Goal: Task Accomplishment & Management: Manage account settings

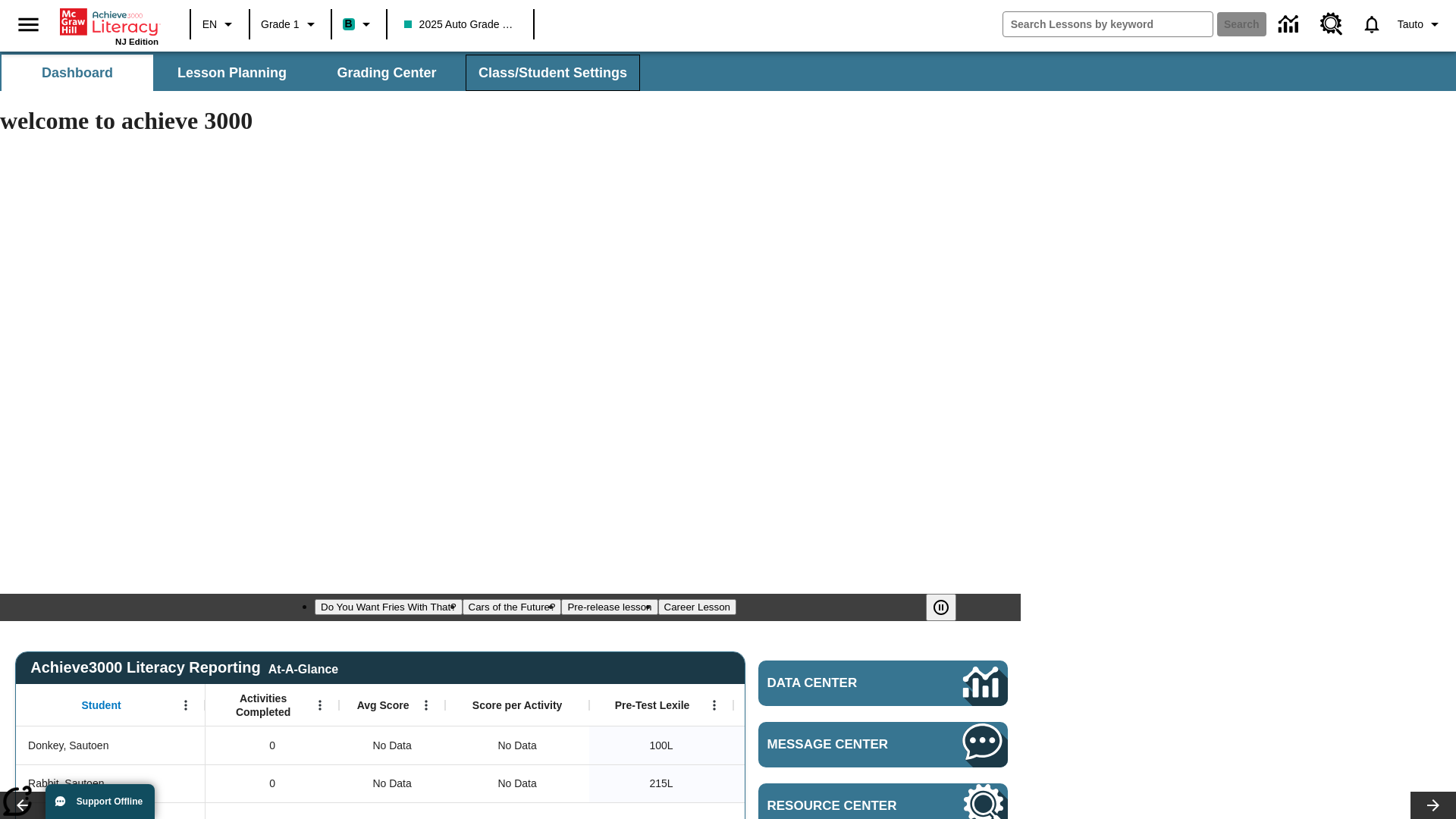
click at [550, 73] on span "Class/Student Settings" at bounding box center [553, 73] width 149 height 18
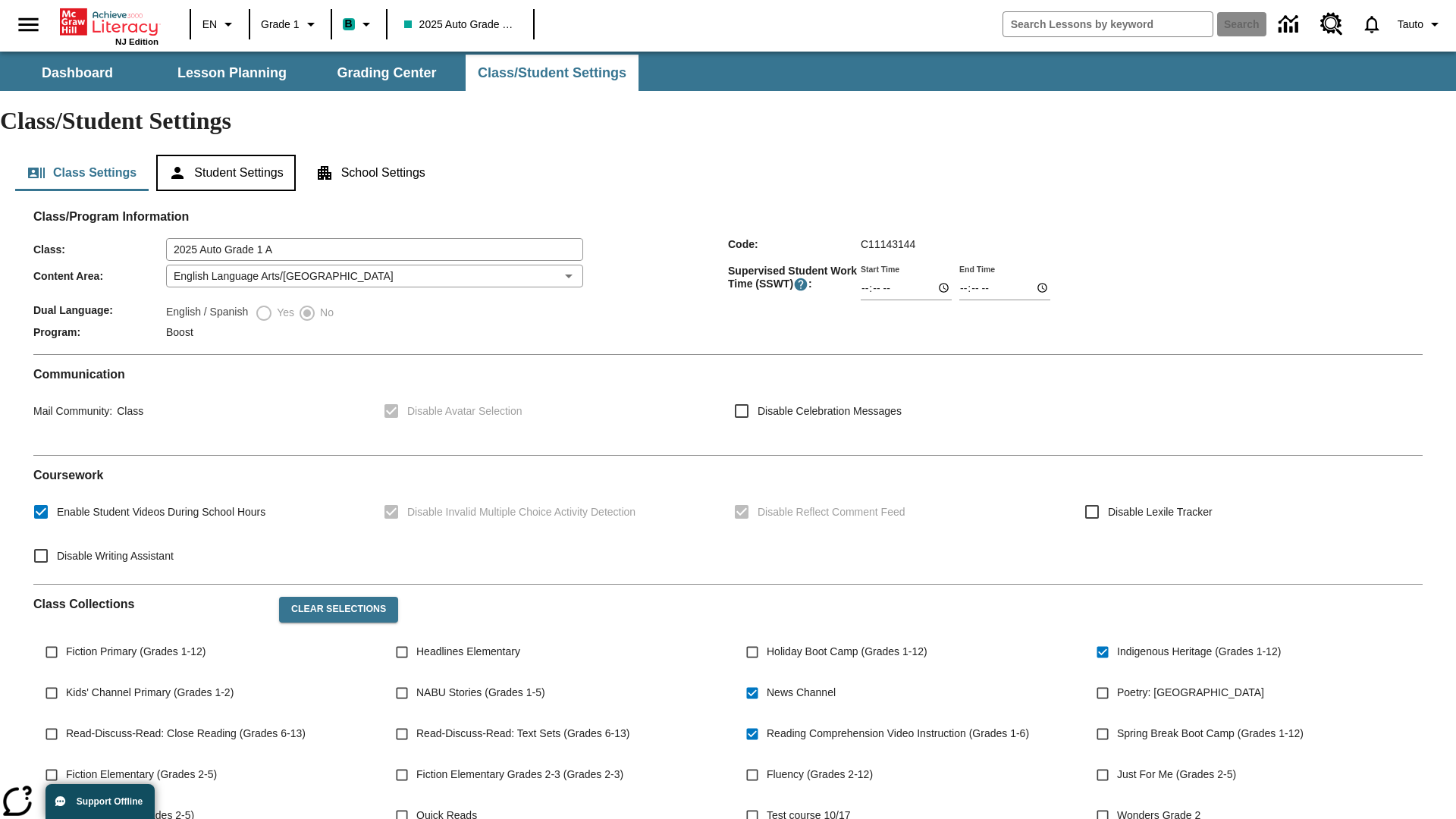
click at [228, 155] on button "Student Settings" at bounding box center [226, 173] width 139 height 36
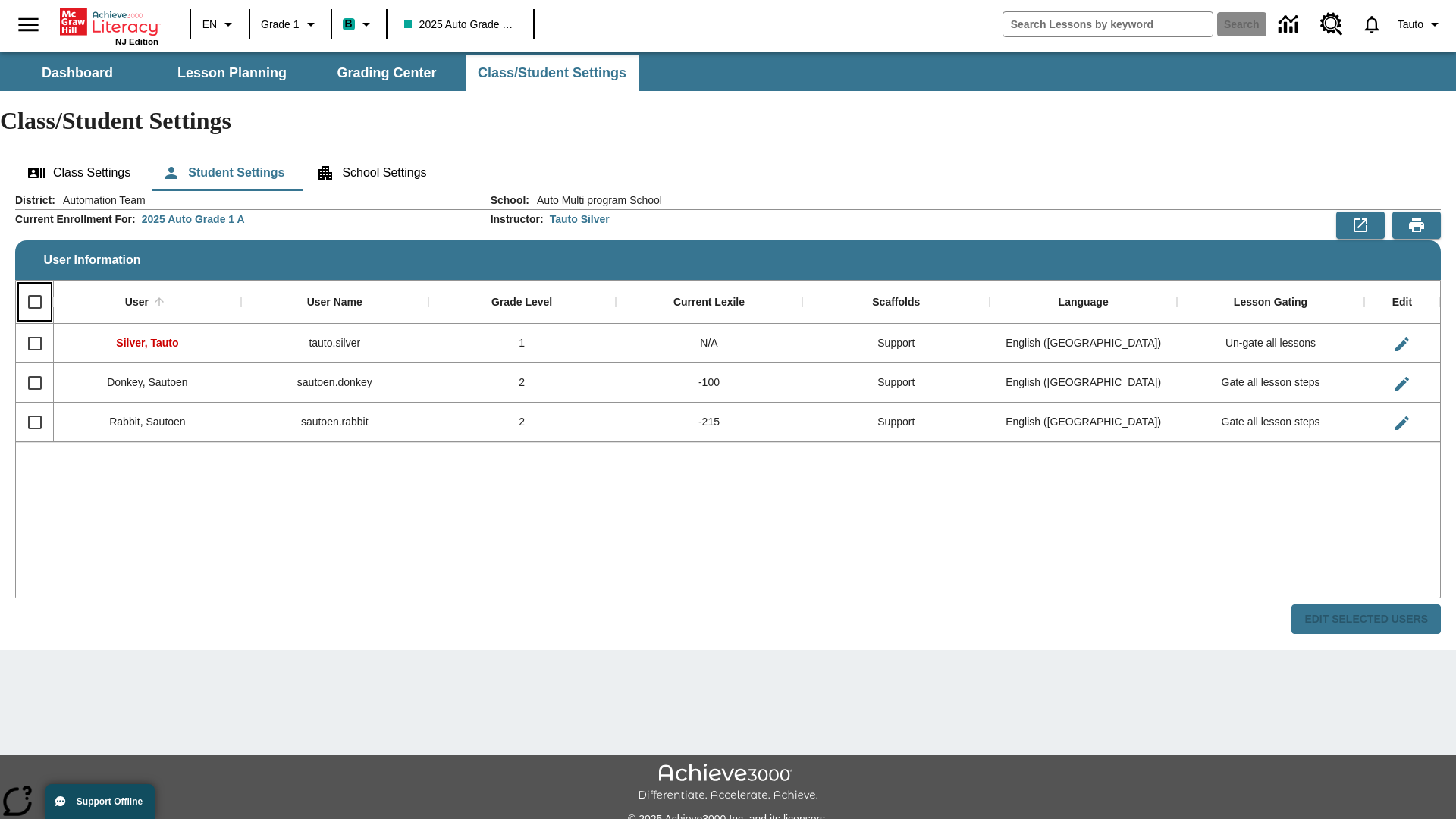
click at [34, 286] on input "Select all rows" at bounding box center [34, 301] width 31 height 31
checkbox input "true"
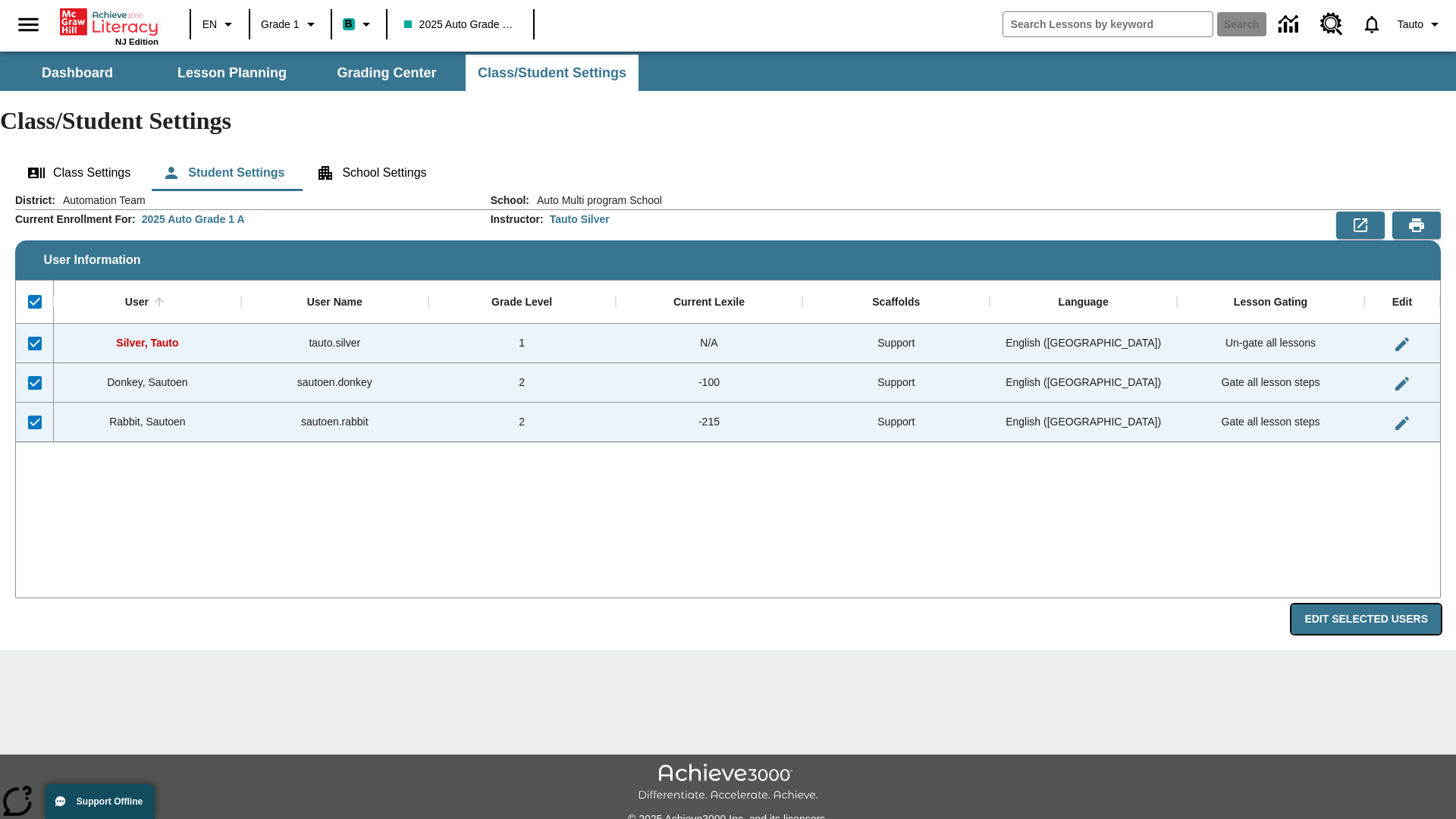
click at [1372, 604] on button "Edit Selected Users" at bounding box center [1366, 619] width 149 height 30
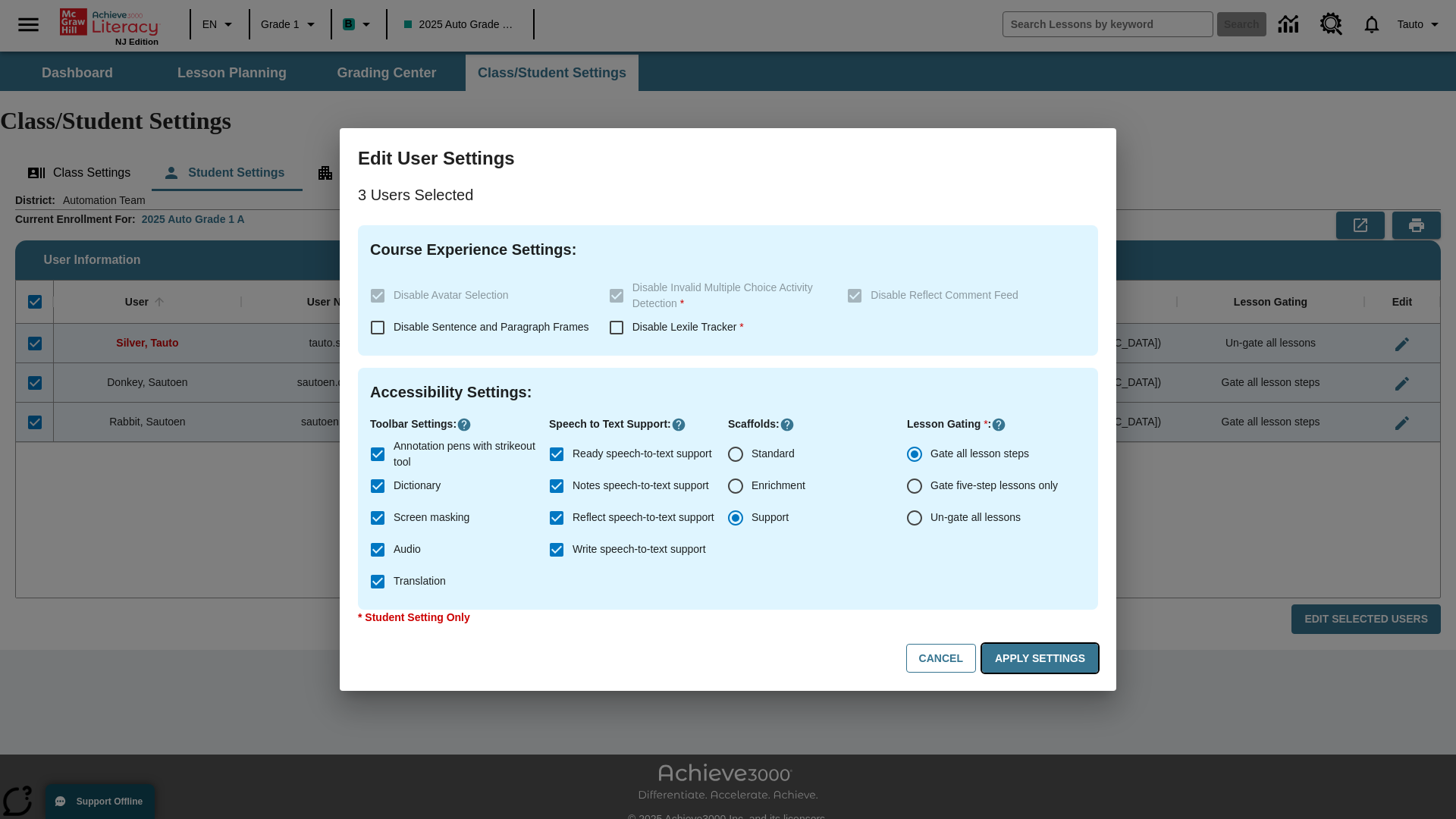
click at [1043, 658] on button "Apply Settings" at bounding box center [1040, 658] width 116 height 30
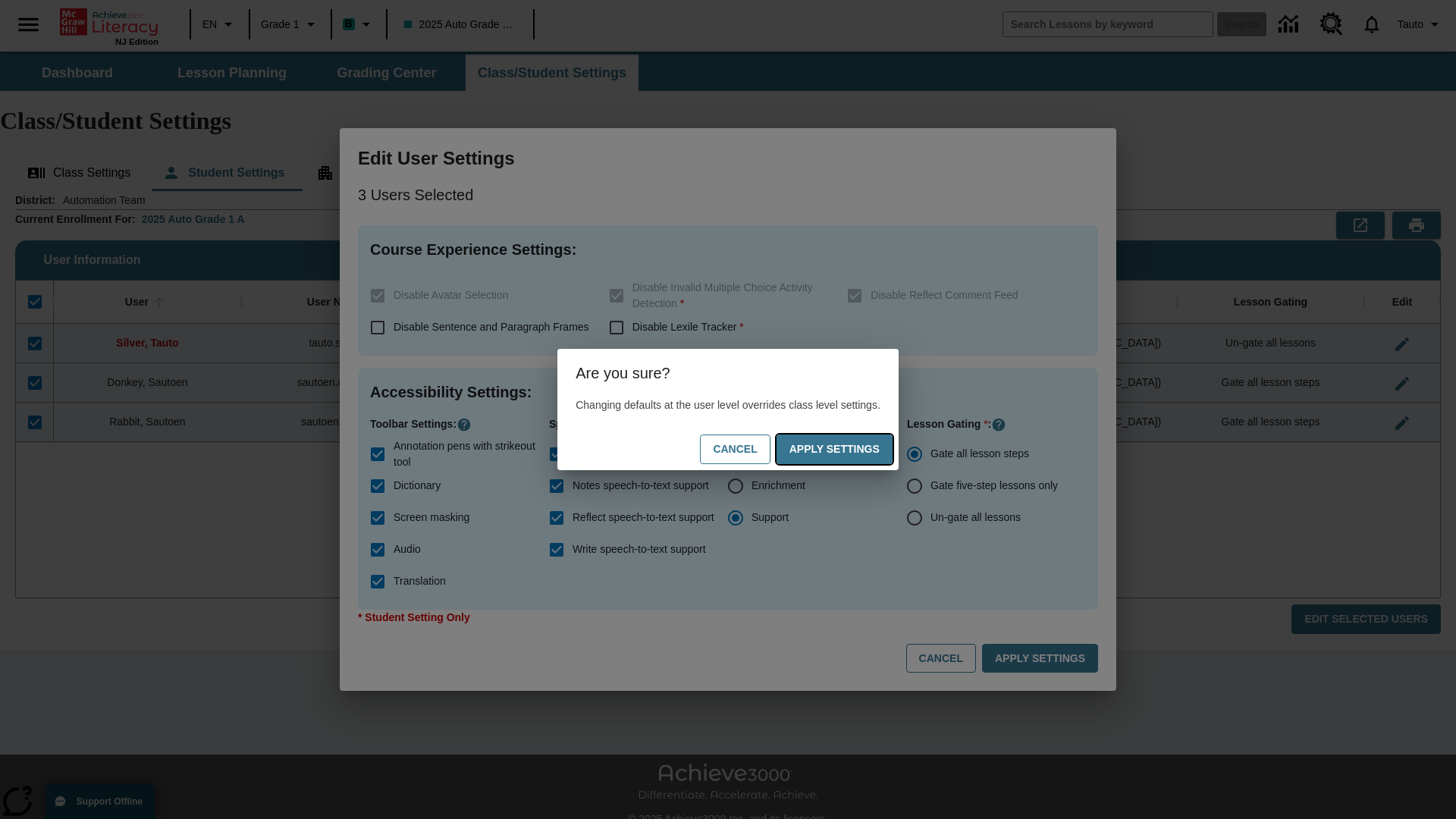
click at [849, 449] on button "Apply Settings" at bounding box center [835, 449] width 116 height 30
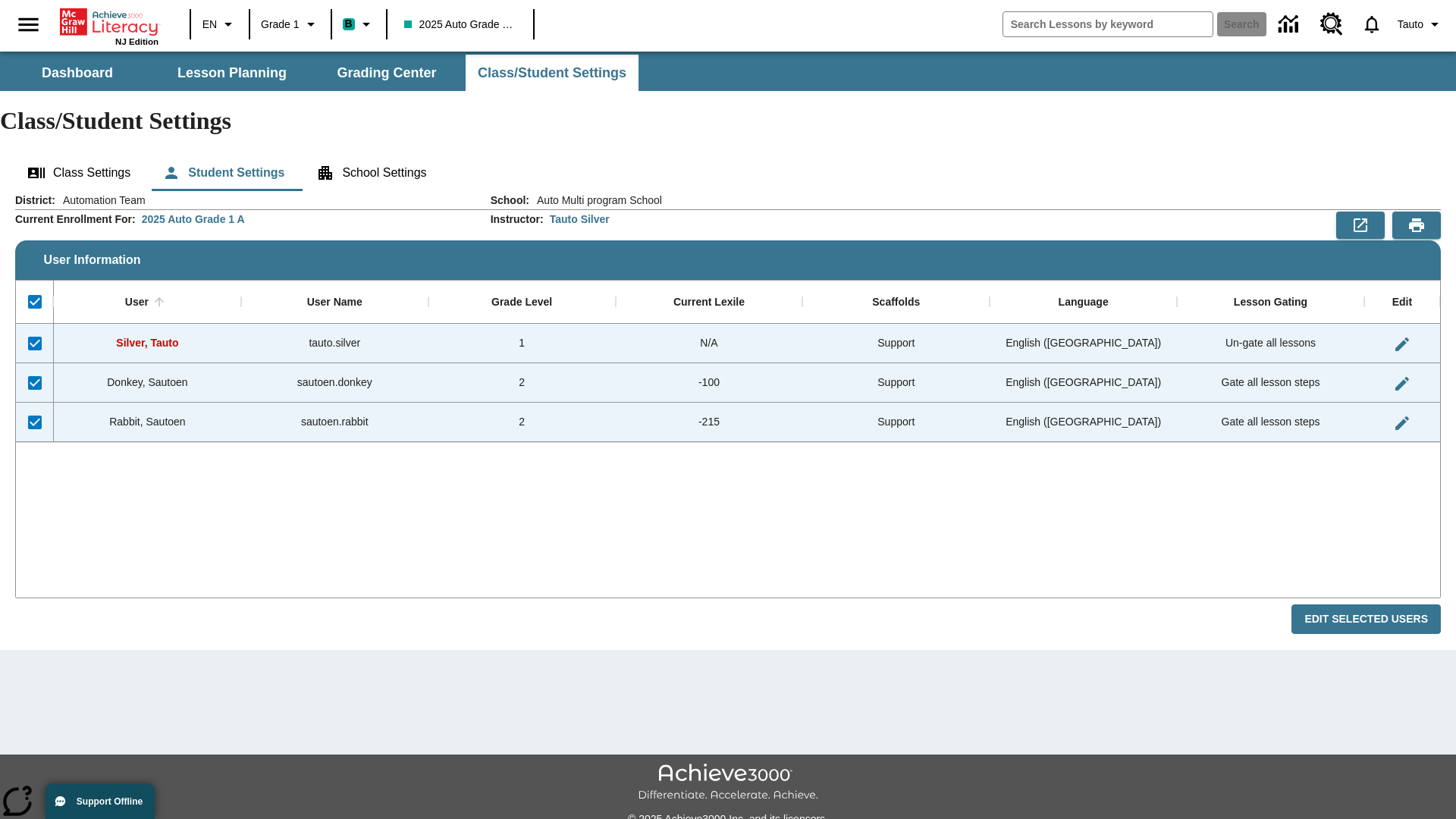
checkbox input "false"
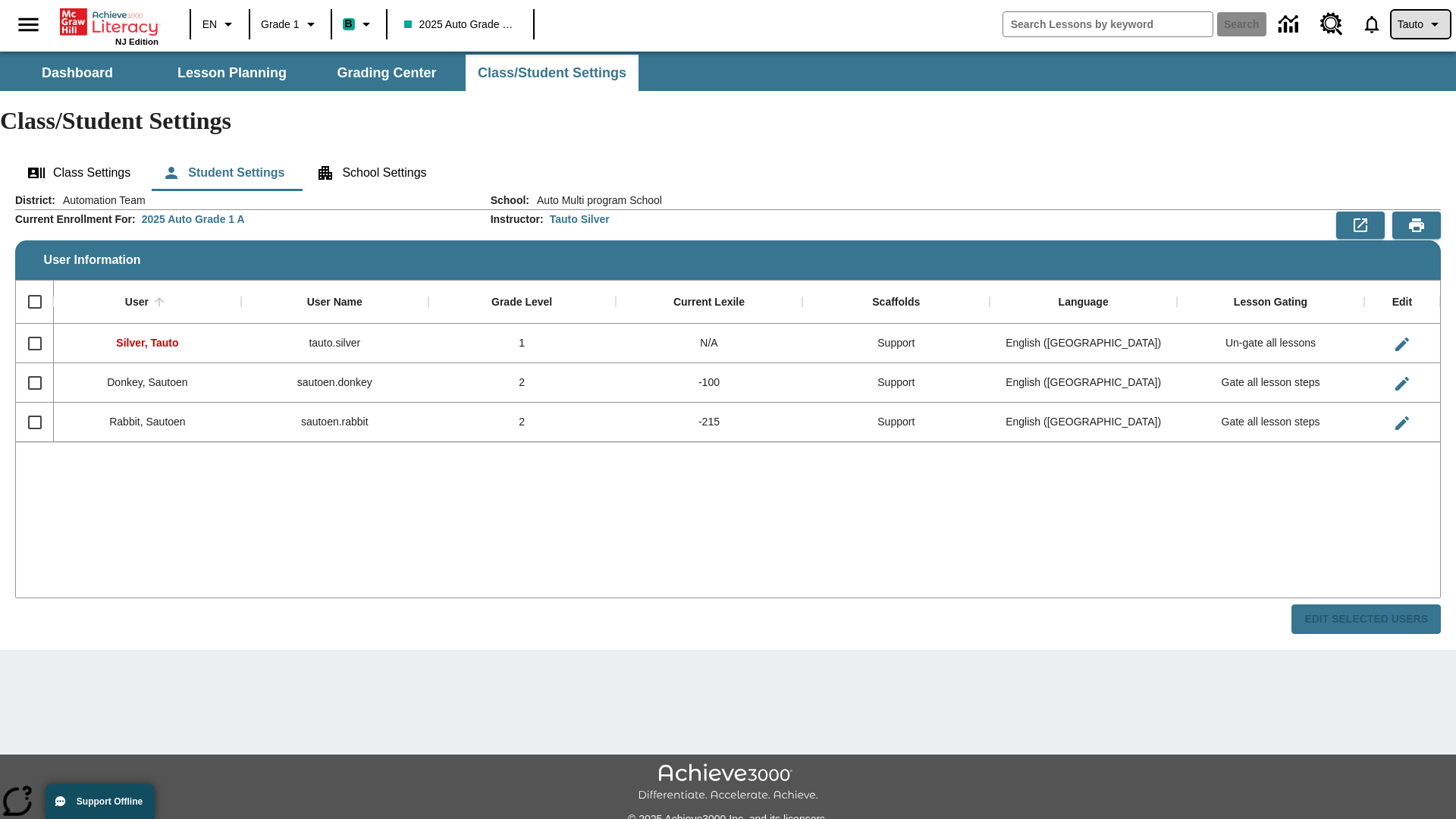
click at [1419, 24] on span "Tauto" at bounding box center [1411, 25] width 26 height 16
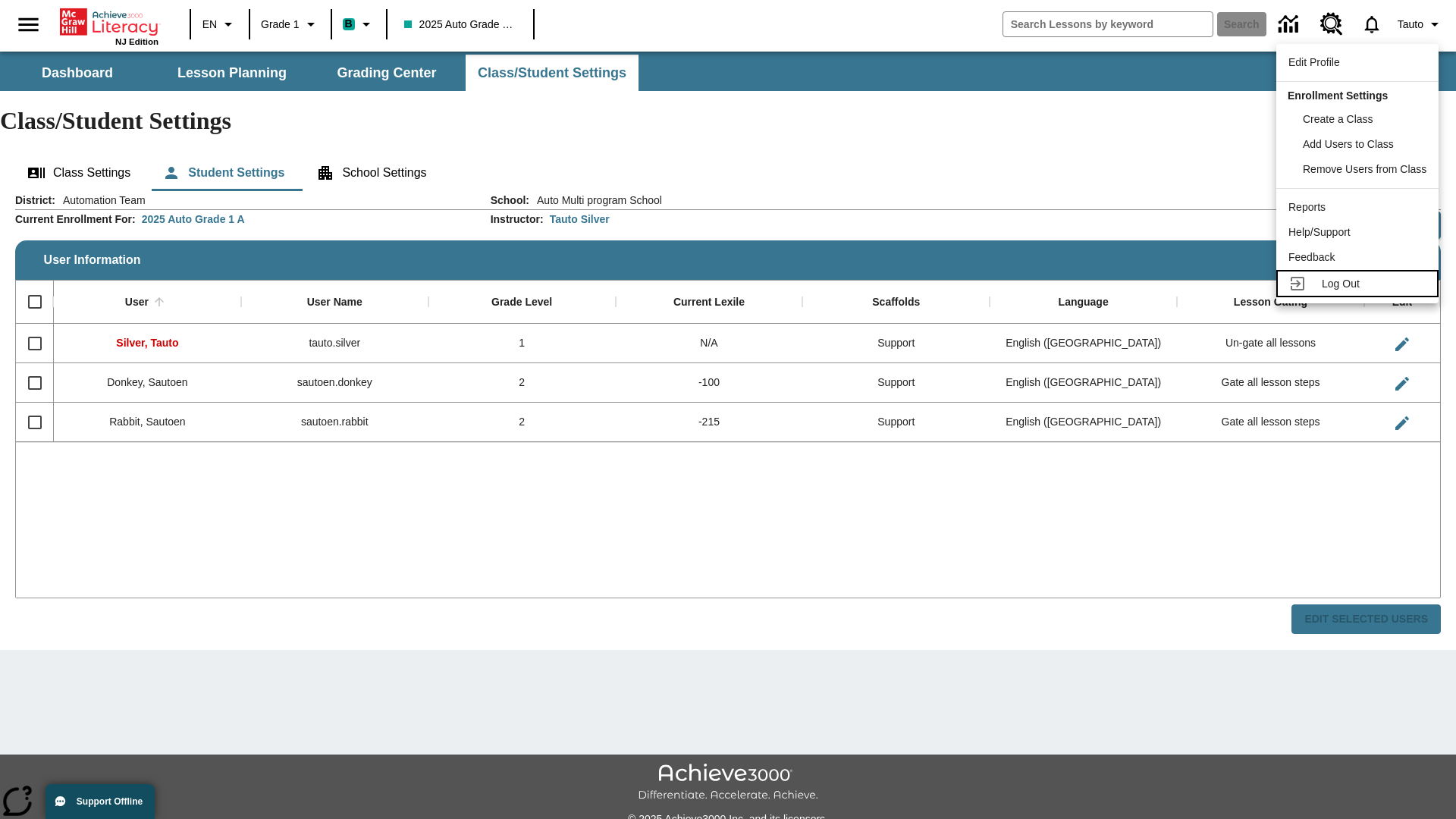
click at [1360, 283] on span "Log Out" at bounding box center [1341, 283] width 38 height 12
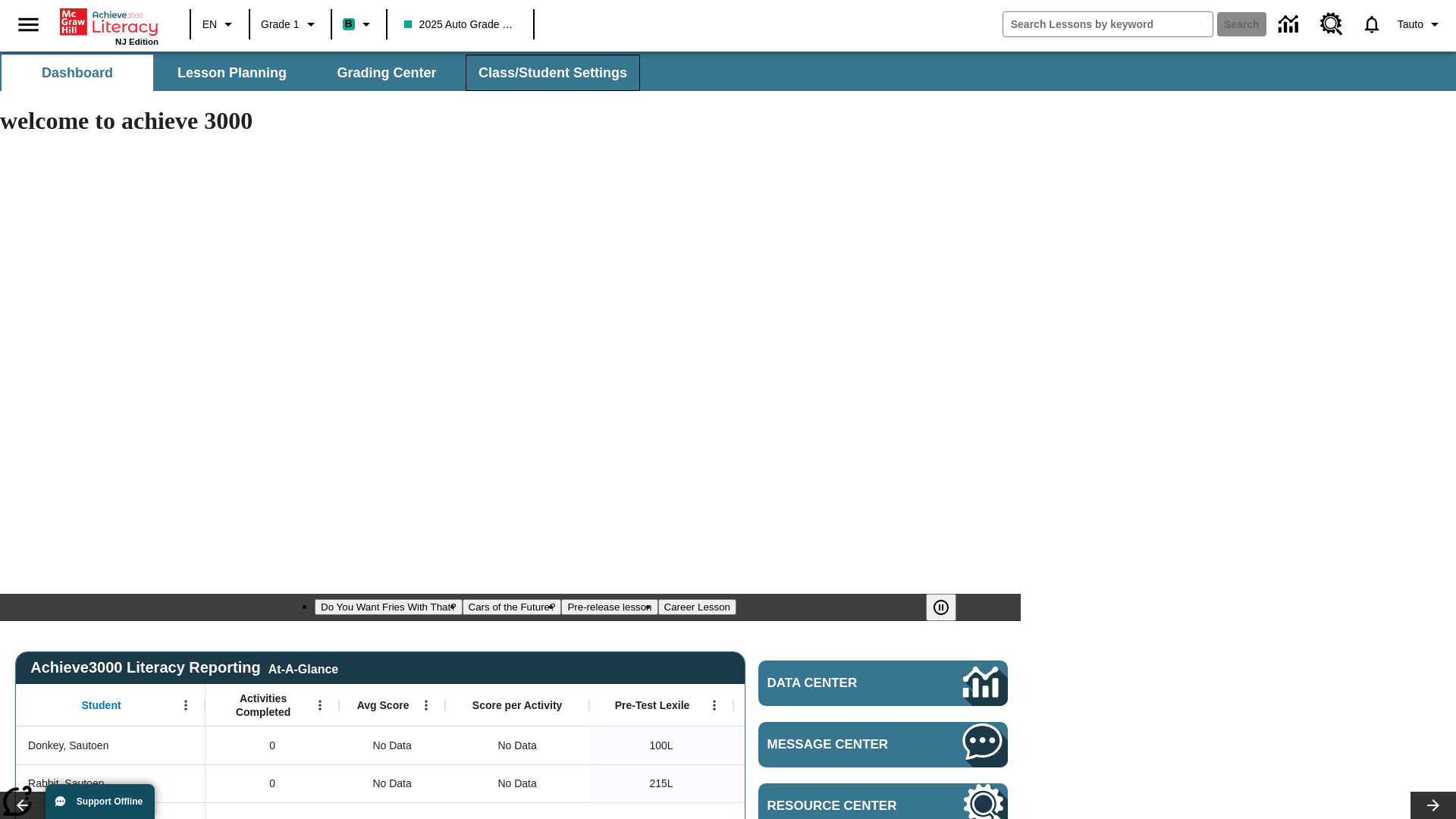
click at [550, 73] on span "Class/Student Settings" at bounding box center [553, 73] width 149 height 18
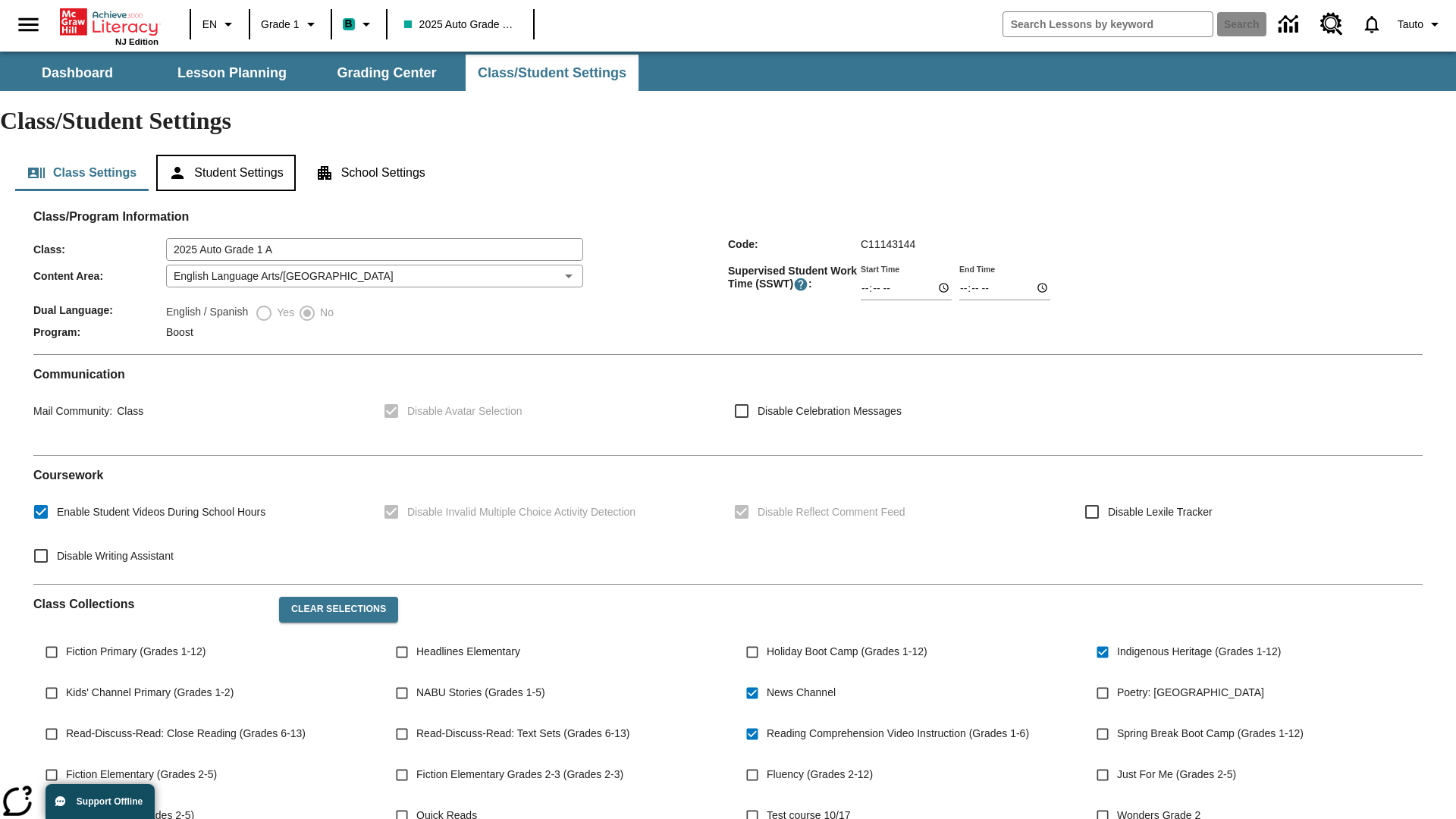
click at [228, 155] on button "Student Settings" at bounding box center [226, 173] width 139 height 36
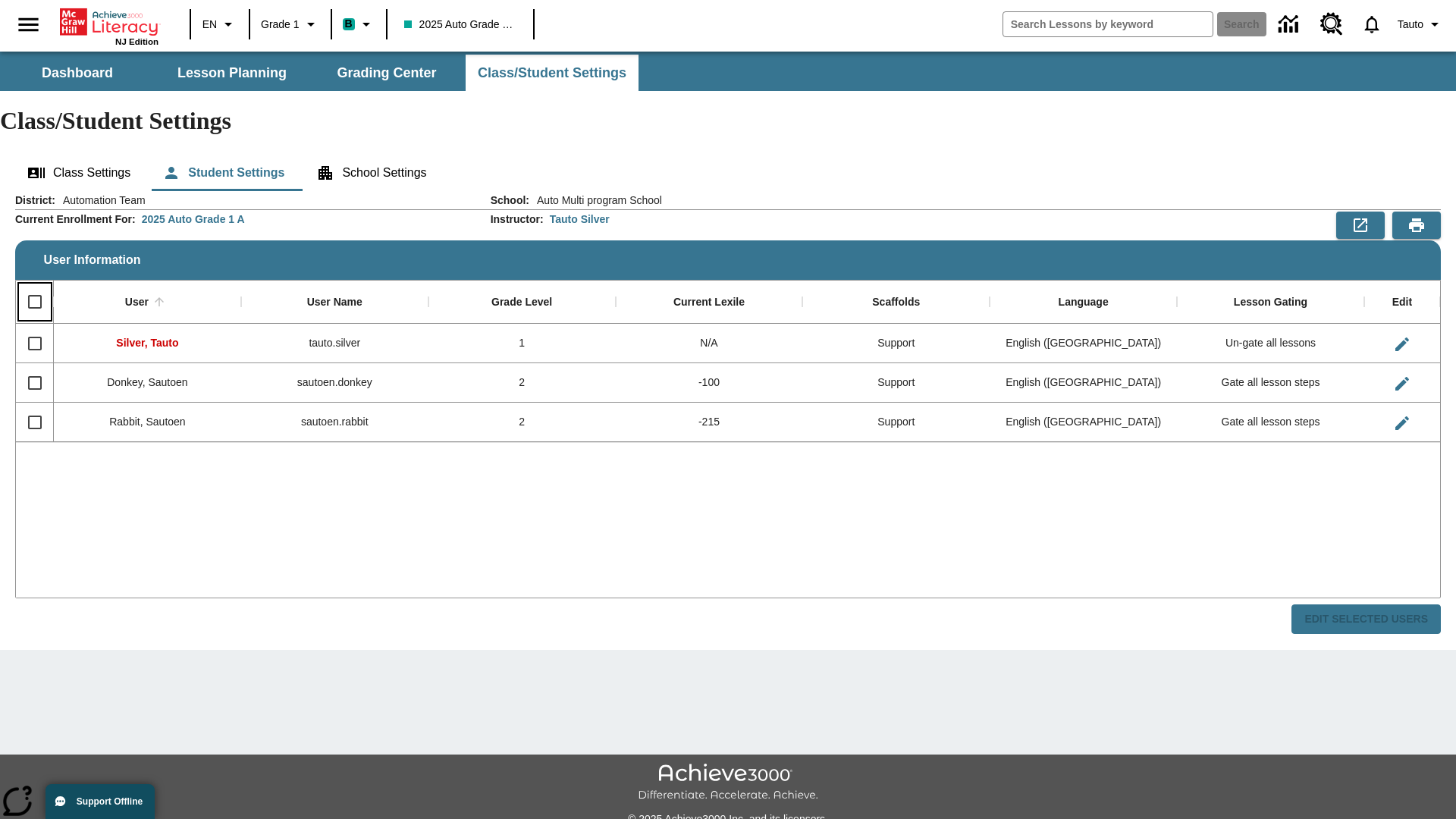
click at [34, 286] on input "Select all rows" at bounding box center [34, 301] width 31 height 31
checkbox input "true"
